Goal: Information Seeking & Learning: Learn about a topic

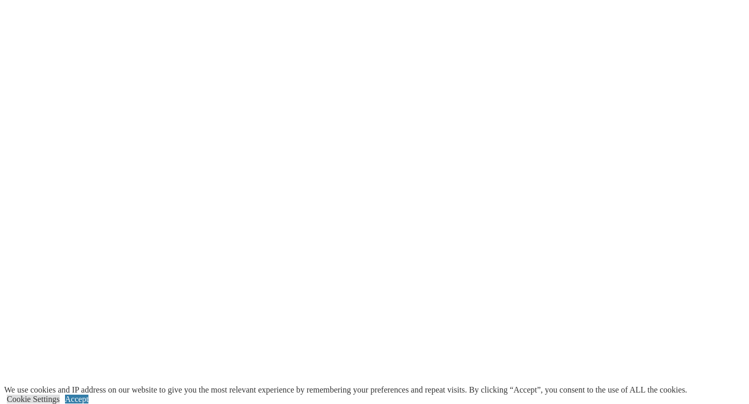
scroll to position [2048, 0]
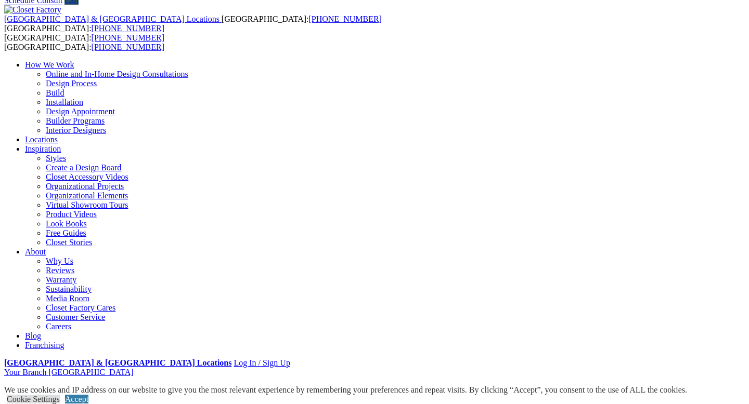
scroll to position [37, 0]
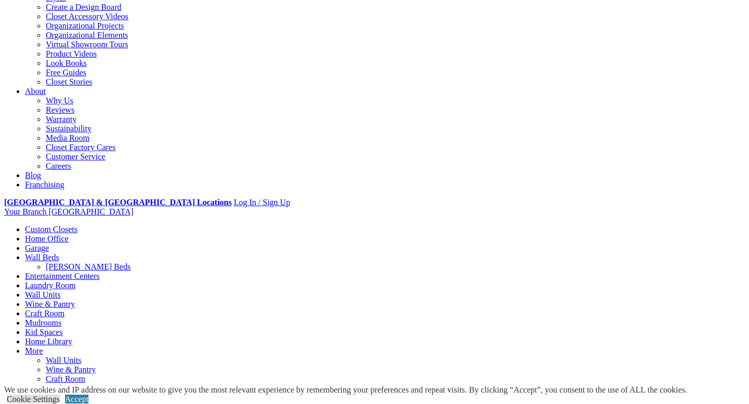
scroll to position [205, 0]
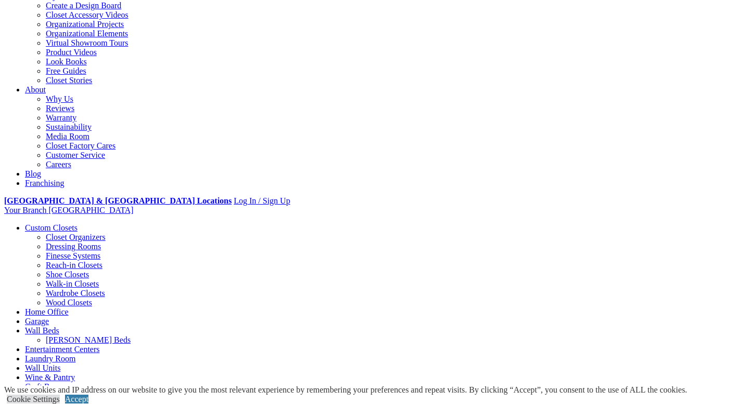
click at [54, 233] on link "Closet Organizers" at bounding box center [76, 237] width 60 height 9
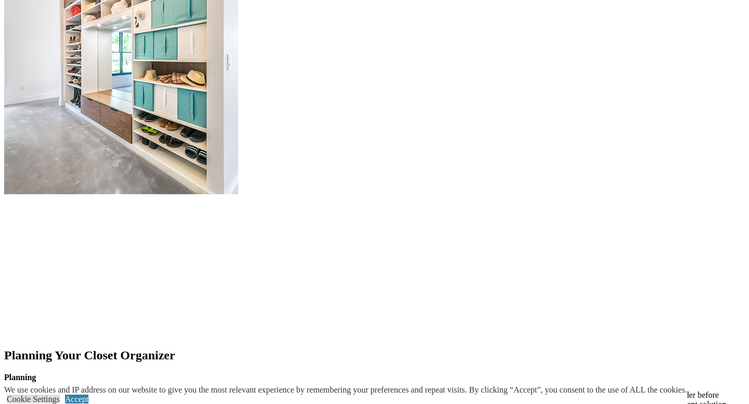
scroll to position [1570, 0]
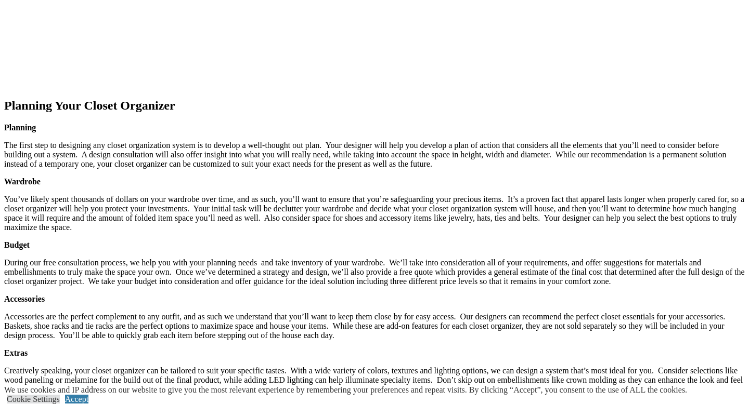
scroll to position [1236, 0]
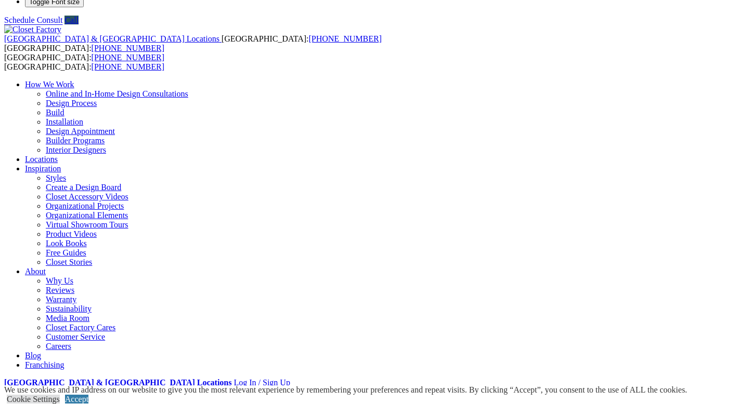
scroll to position [6, 0]
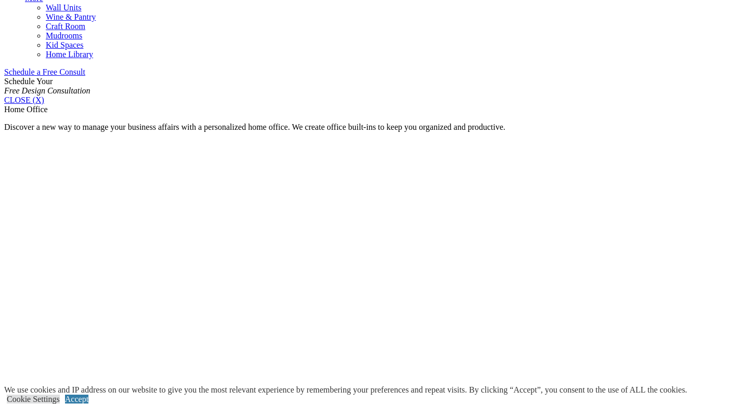
scroll to position [592, 0]
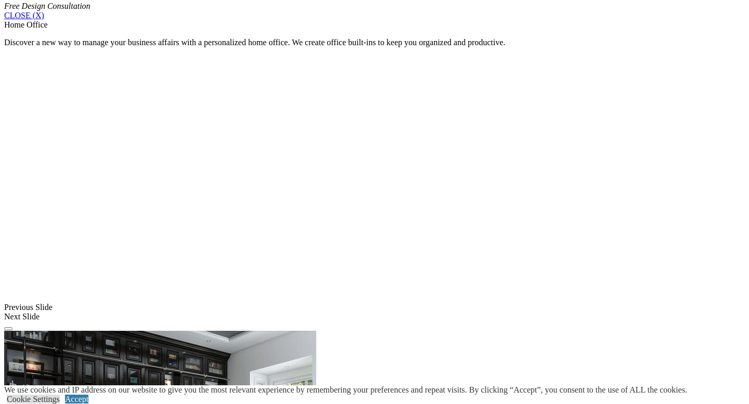
scroll to position [717, 0]
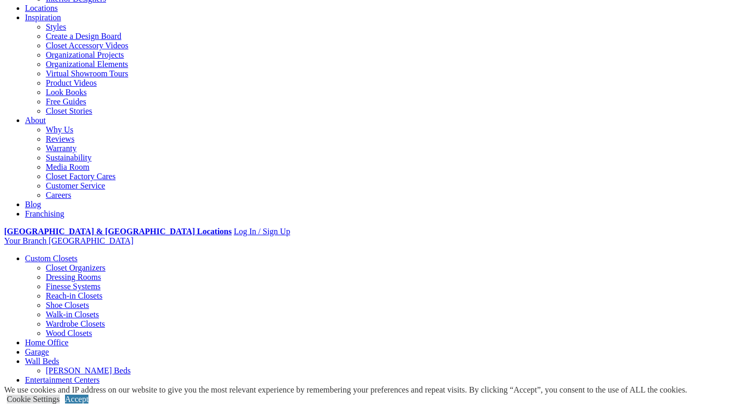
scroll to position [0, 0]
